Goal: Task Accomplishment & Management: Complete application form

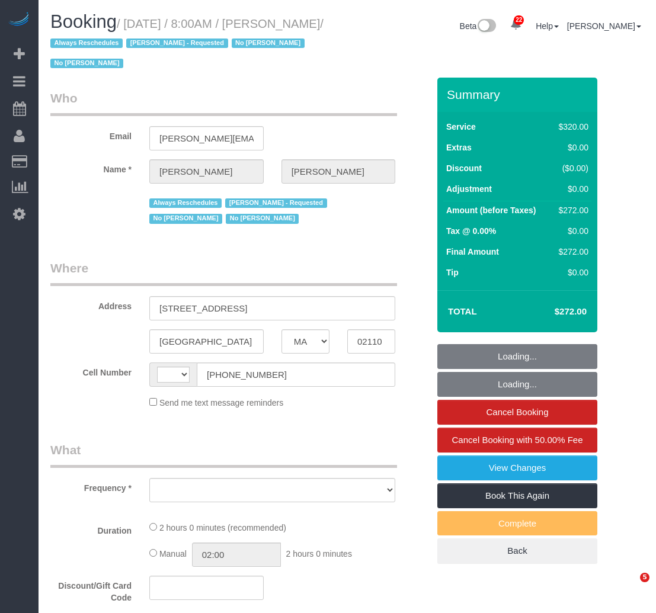
select select "MA"
select select "string:[GEOGRAPHIC_DATA]"
select select "object:575"
select select "string:stripe-pm_1OP3jM4VGloSiKo7alGGAmXC"
select select "spot1"
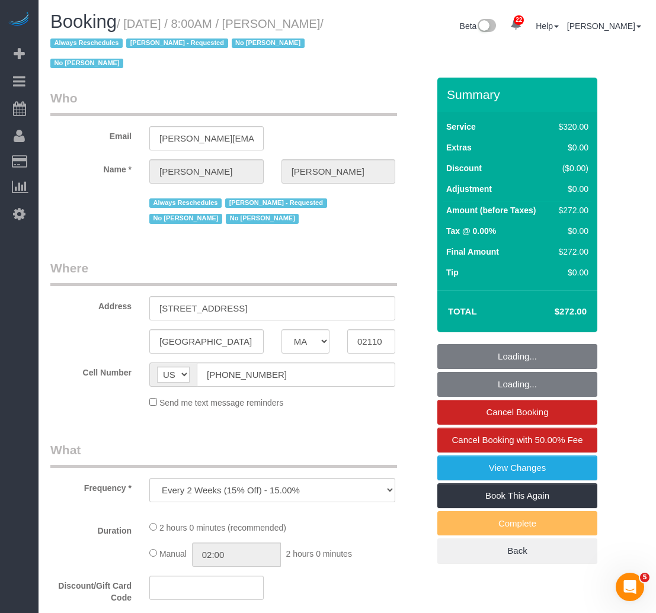
select select "2"
select select "number:89"
select select "number:90"
select select "number:15"
select select "number:6"
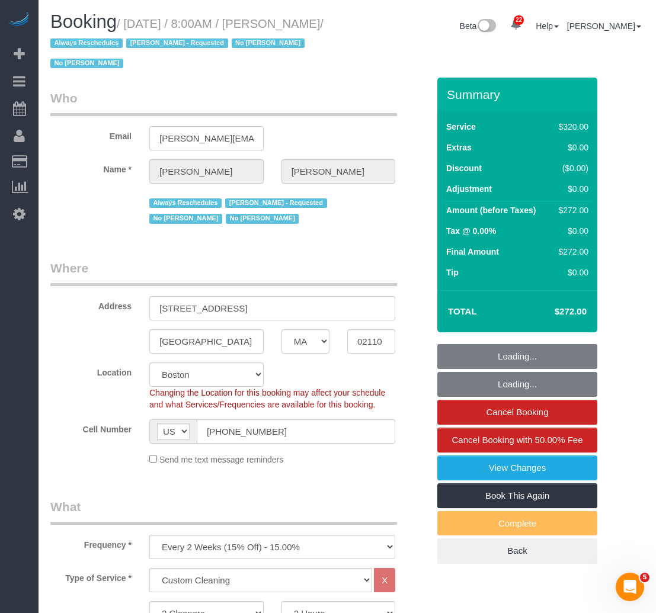
select select "object:1163"
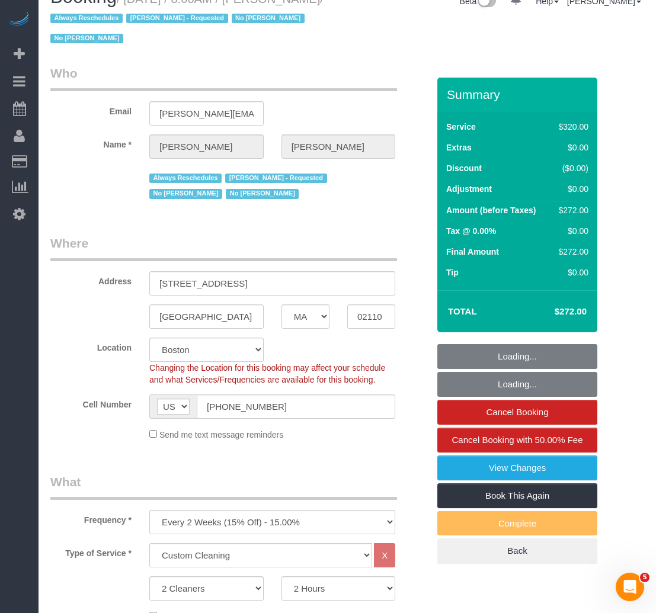
select select "spot42"
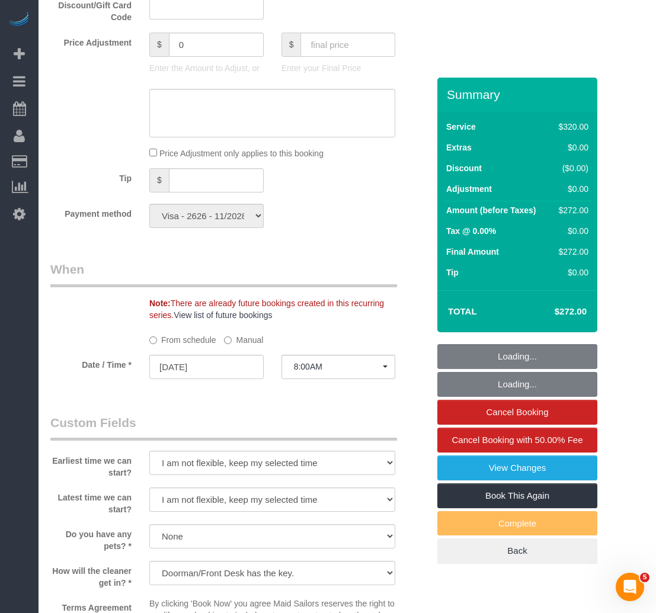
scroll to position [1007, 0]
